Goal: Check status: Check status

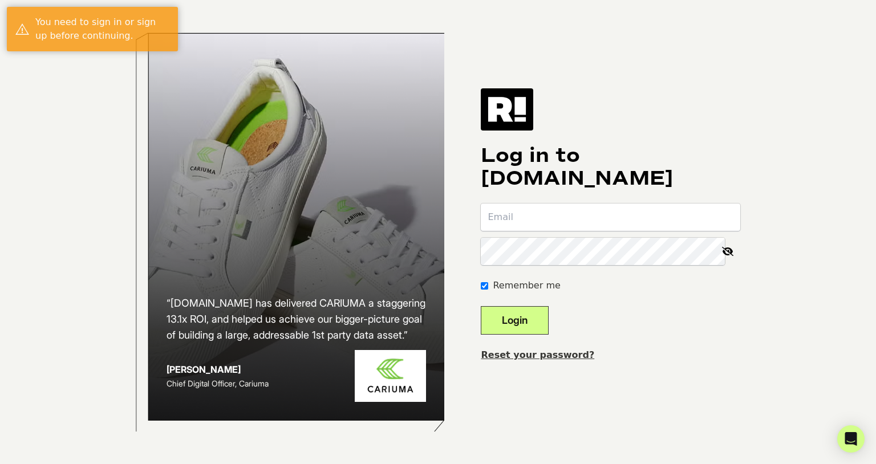
type input "josh@bearbottomclothing.com"
click at [551, 335] on div "Log in to Retention.com josh@bearbottomclothing.com Remember me Login Reset you…" at bounding box center [611, 232] width 260 height 288
click at [545, 323] on button "Login" at bounding box center [515, 320] width 68 height 29
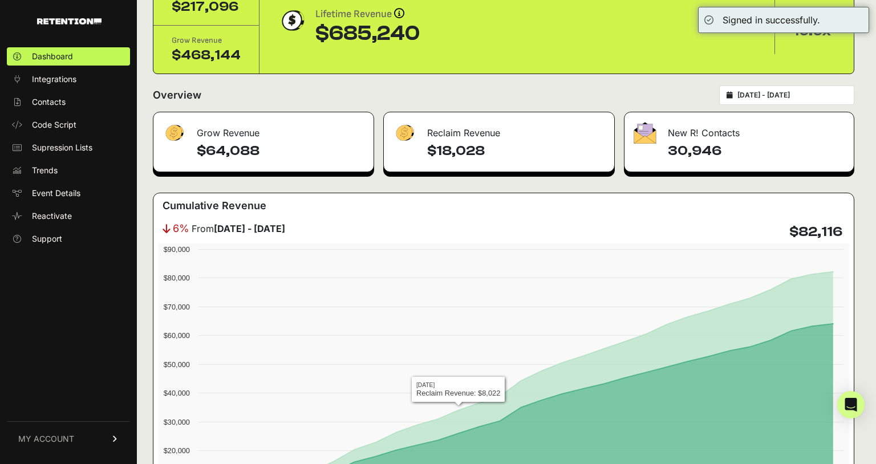
scroll to position [58, 0]
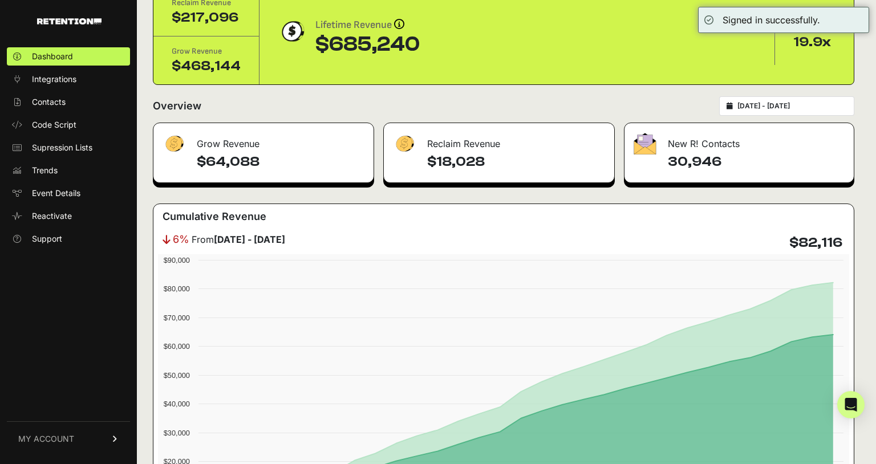
click at [766, 96] on div "[DATE] - [DATE]" at bounding box center [786, 105] width 135 height 19
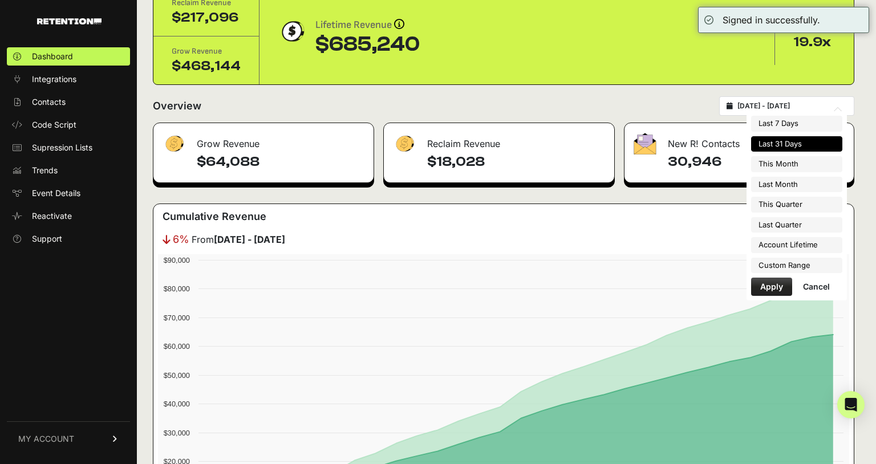
click at [766, 102] on input "2025-07-21 - 2025-08-20" at bounding box center [793, 106] width 110 height 9
click at [782, 145] on li "Last 31 Days" at bounding box center [796, 144] width 91 height 16
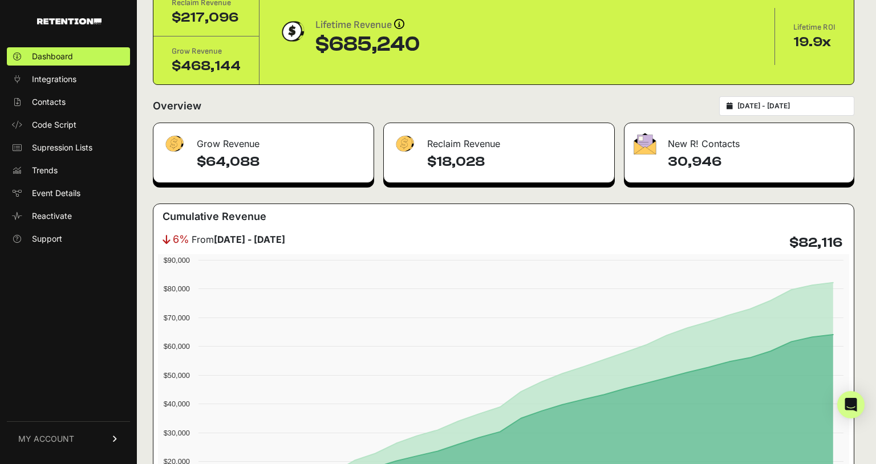
click at [782, 115] on div "2025-07-21 - 2025-08-20" at bounding box center [786, 105] width 135 height 19
click at [780, 111] on div "2025-07-21 - 2025-08-20" at bounding box center [786, 105] width 135 height 19
click at [777, 110] on input "2025-07-21 - 2025-08-20" at bounding box center [793, 106] width 110 height 9
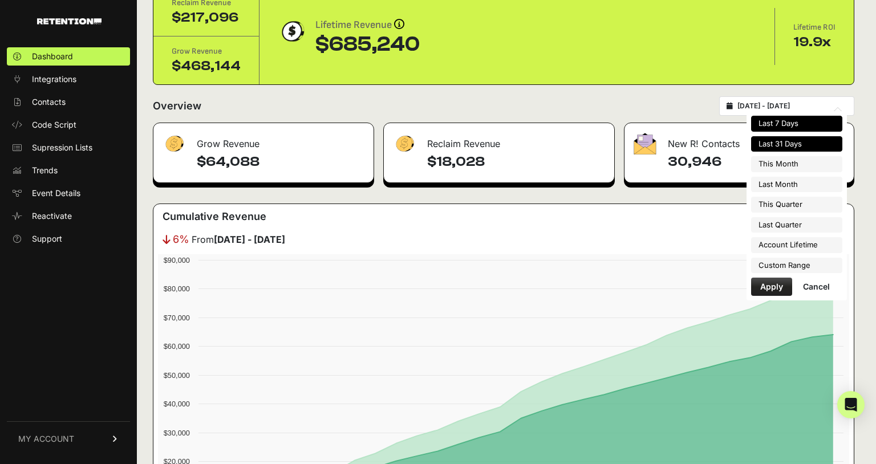
click at [774, 129] on li "Last 7 Days" at bounding box center [796, 124] width 91 height 16
type input "[DATE] - [DATE]"
